Goal: Task Accomplishment & Management: Manage account settings

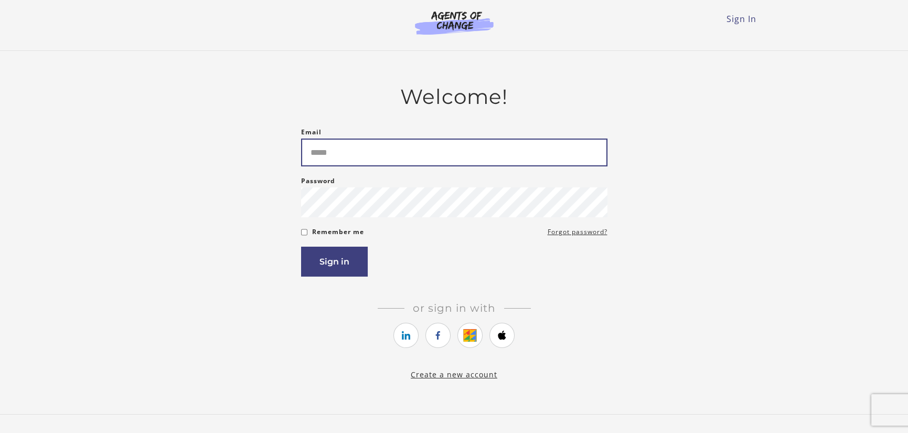
click at [321, 147] on input "Email" at bounding box center [454, 153] width 306 height 28
type input "**********"
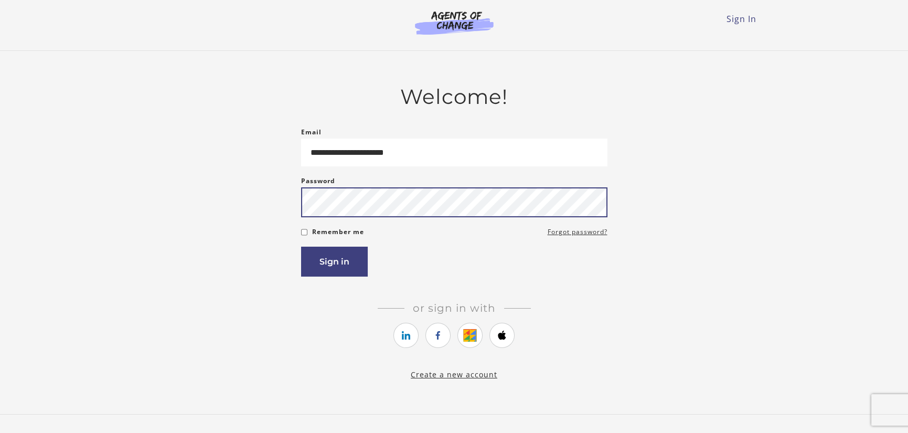
click at [301, 247] on button "Sign in" at bounding box center [334, 262] width 67 height 30
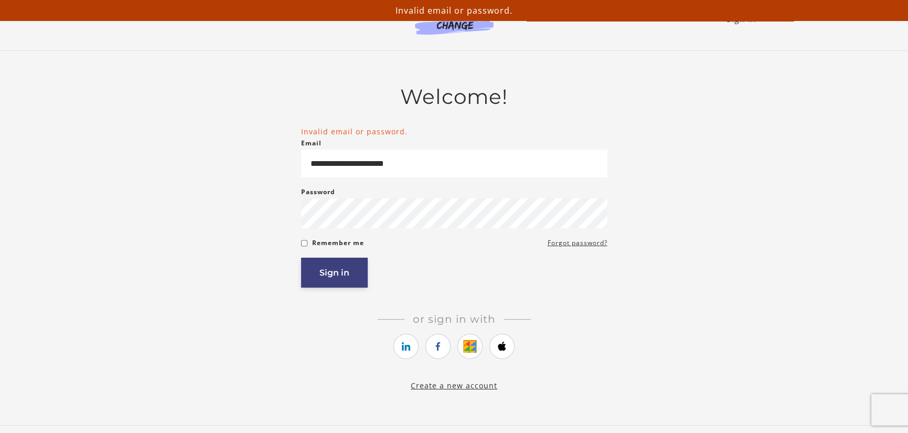
click at [332, 274] on button "Sign in" at bounding box center [334, 273] width 67 height 30
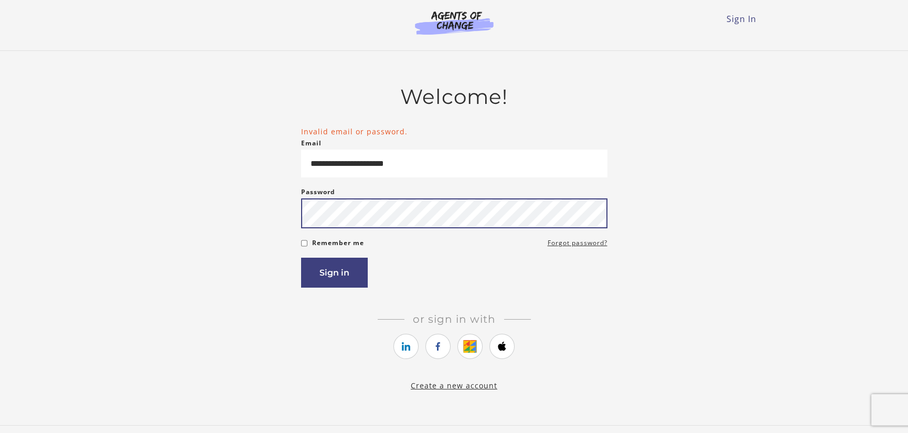
click at [301, 258] on button "Sign in" at bounding box center [334, 273] width 67 height 30
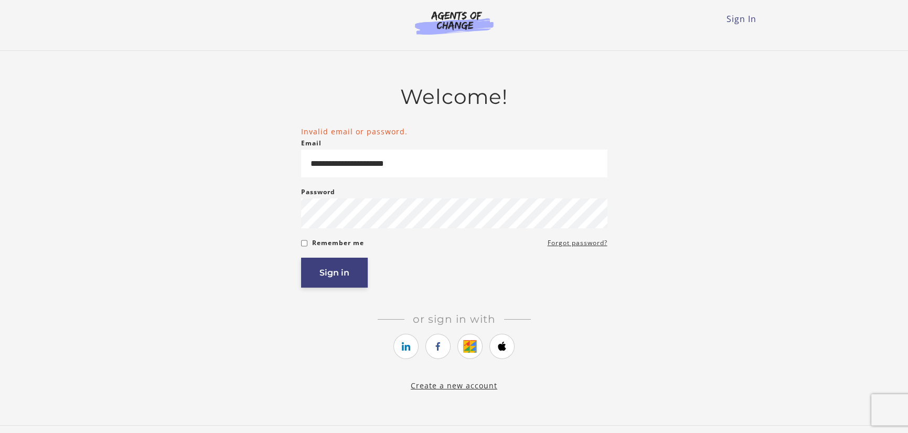
click at [331, 267] on button "Sign in" at bounding box center [334, 273] width 67 height 30
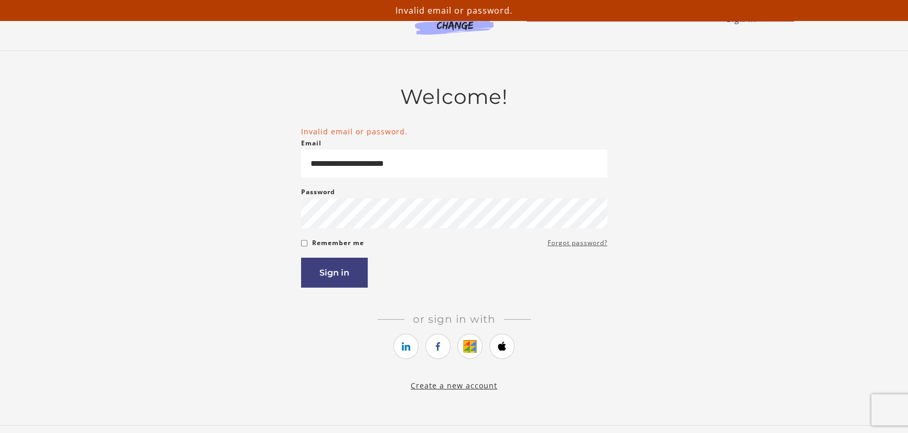
click at [600, 247] on link "Forgot password?" at bounding box center [578, 243] width 60 height 13
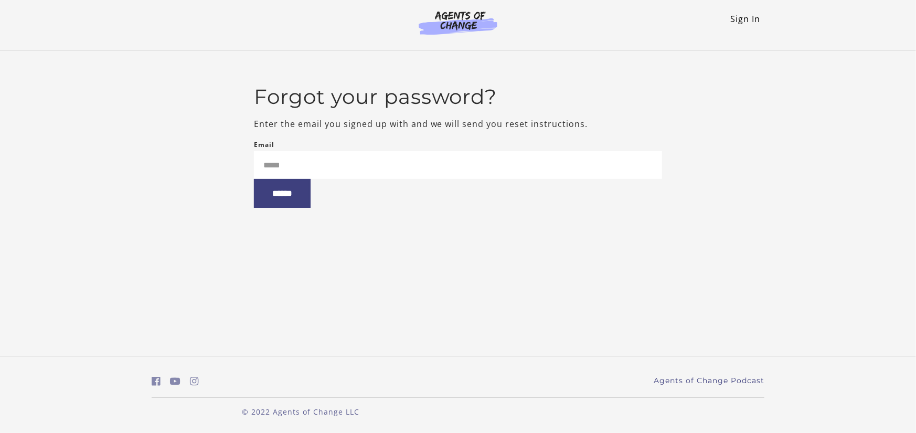
click at [742, 17] on link "Sign In" at bounding box center [746, 19] width 30 height 12
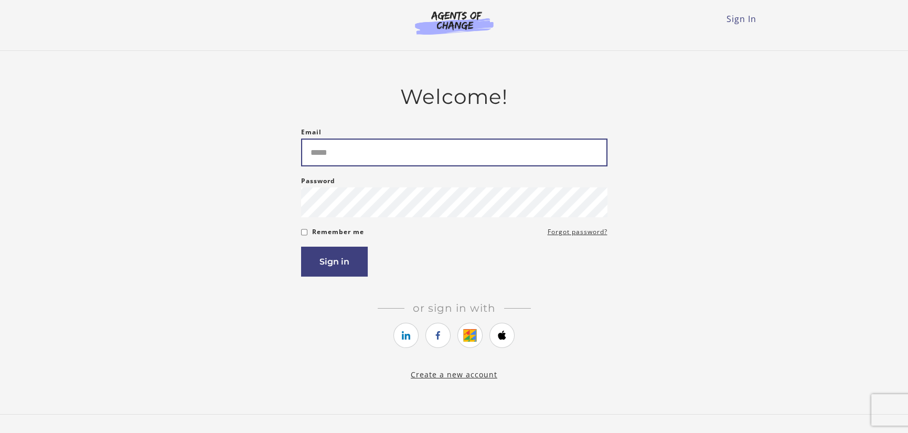
click at [322, 153] on input "Email" at bounding box center [454, 153] width 306 height 28
type input "**********"
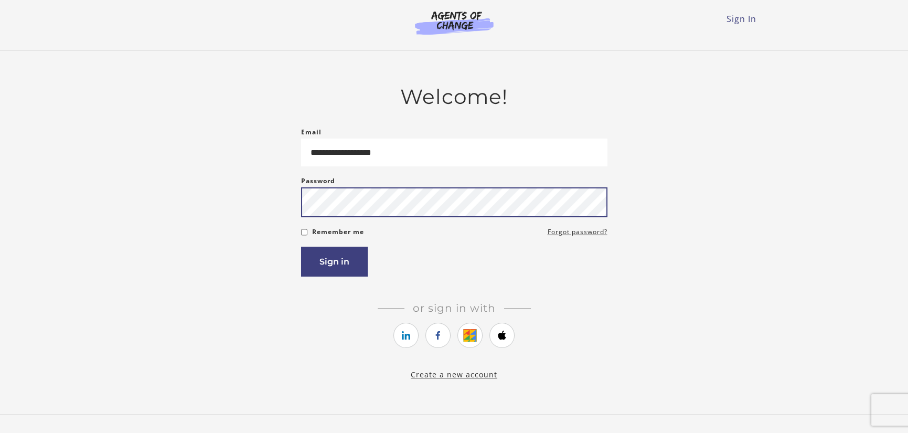
click at [301, 247] on button "Sign in" at bounding box center [334, 262] width 67 height 30
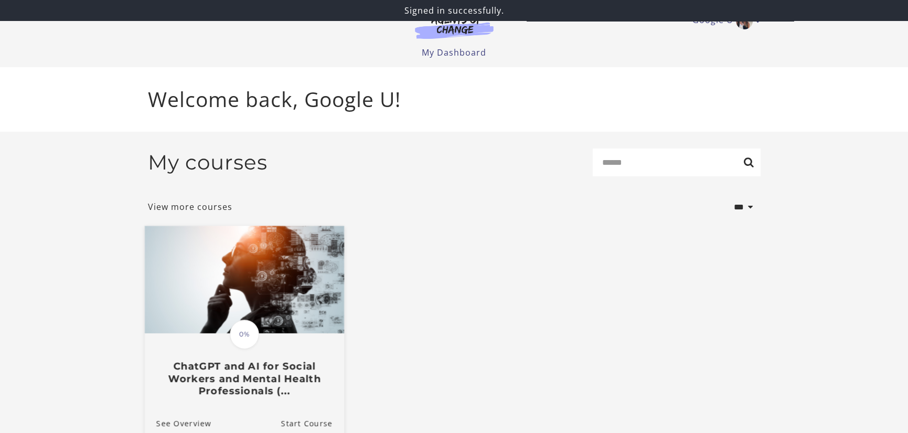
click at [252, 377] on h3 "ChatGPT and AI for Social Workers and Mental Health Professionals (..." at bounding box center [244, 379] width 176 height 37
